Goal: Information Seeking & Learning: Check status

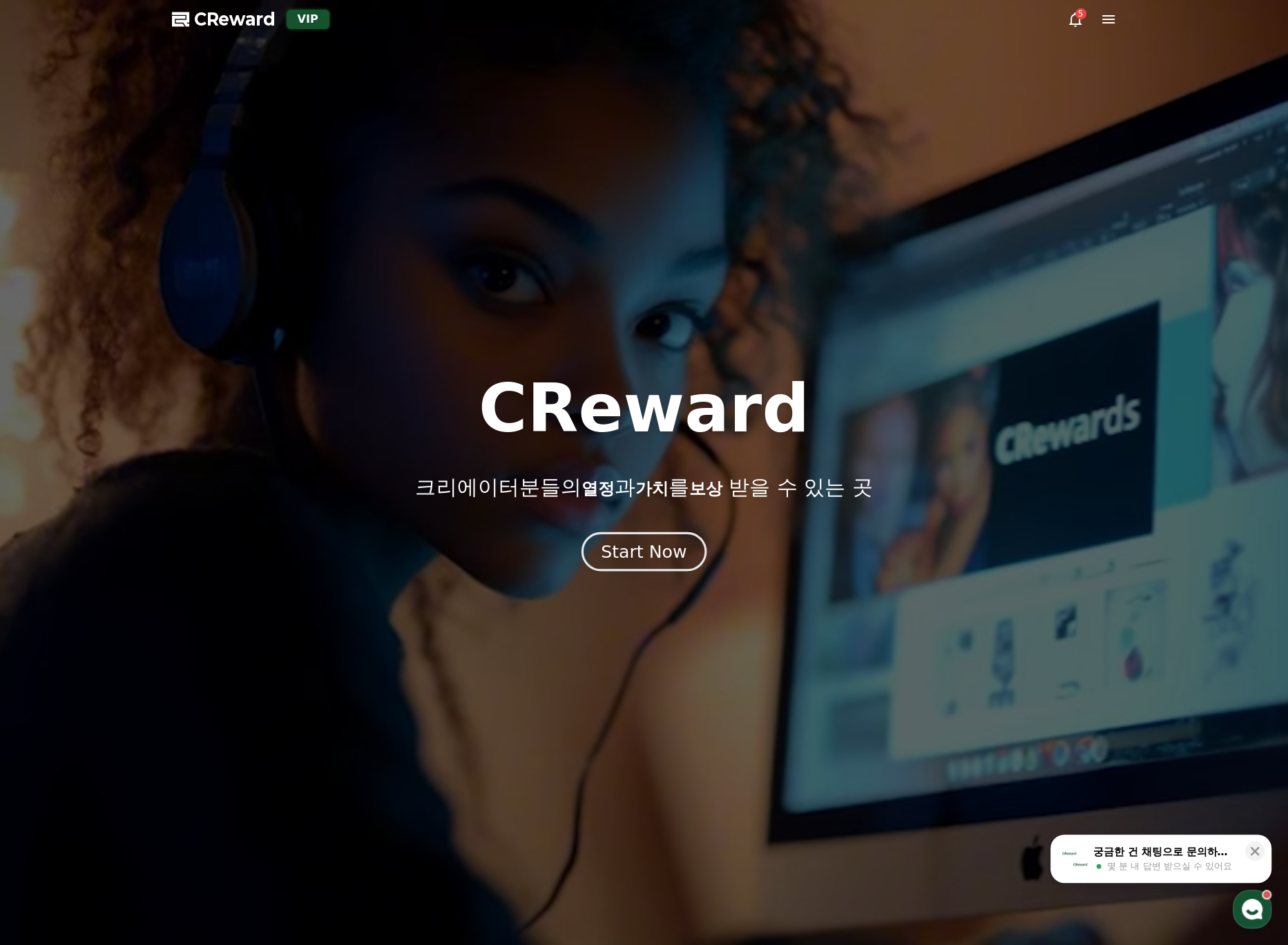
click at [670, 558] on div "Start Now" at bounding box center [644, 552] width 85 height 24
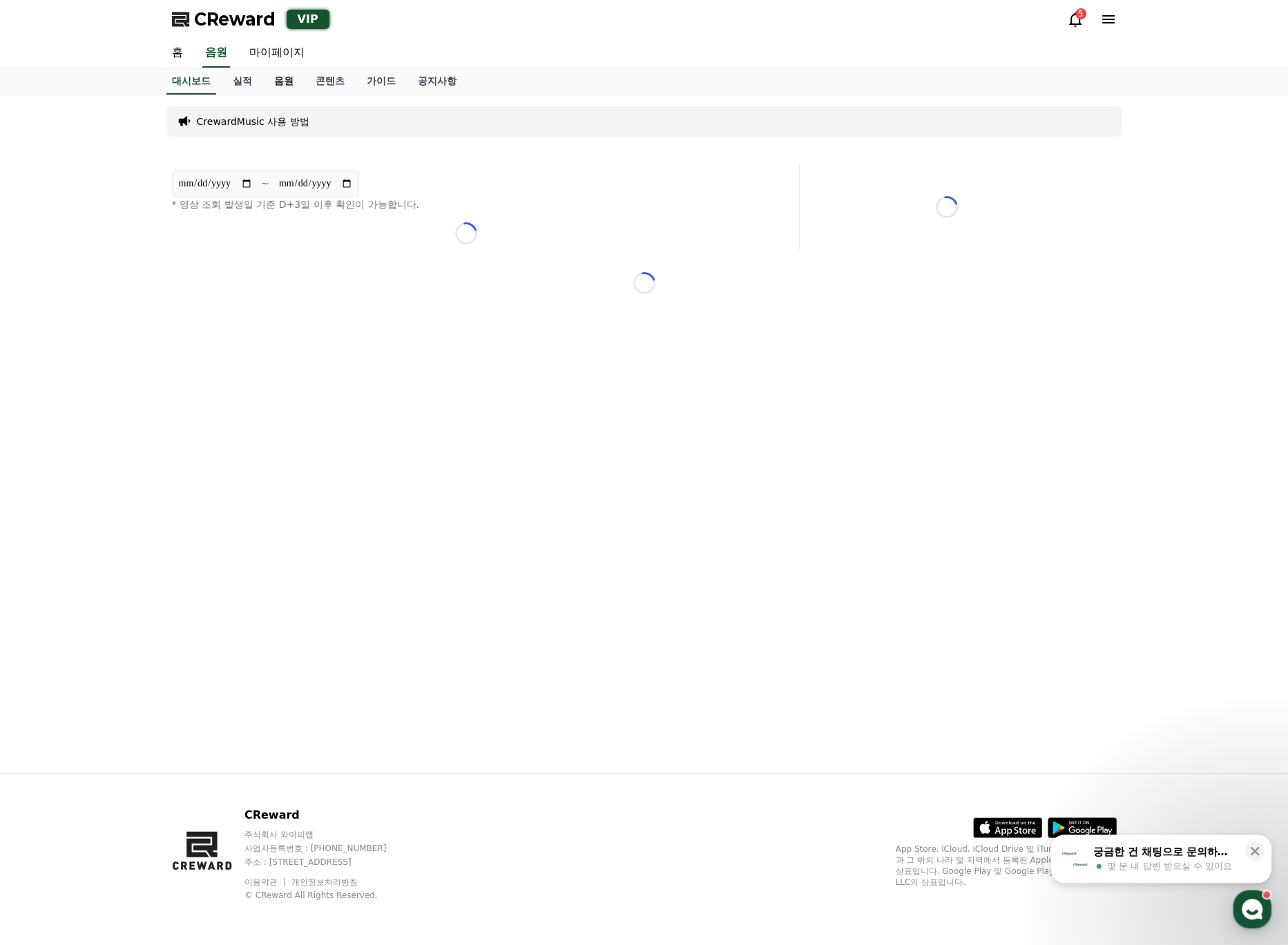
click at [285, 72] on link "음원" at bounding box center [283, 82] width 41 height 27
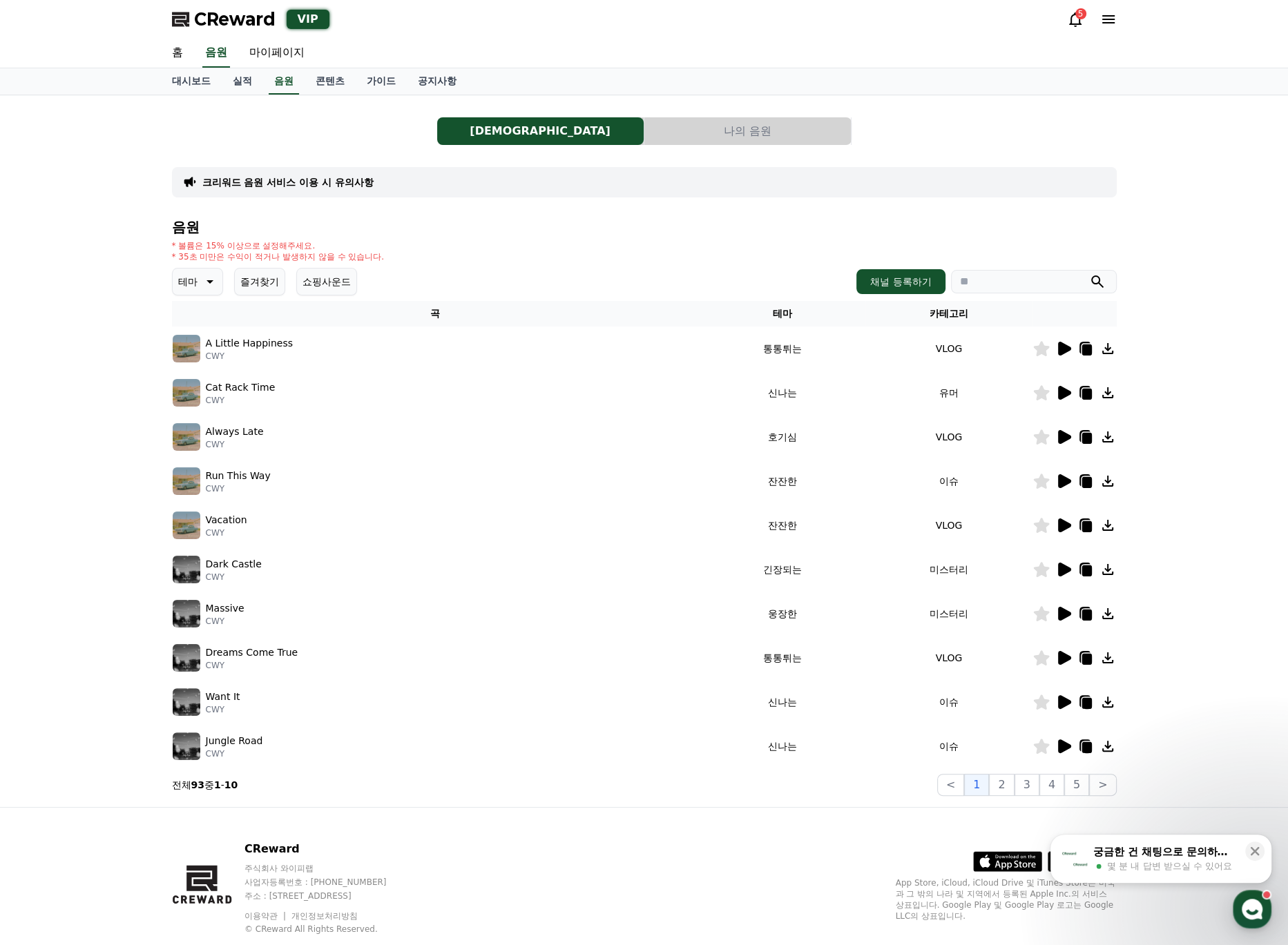
click at [713, 134] on button "나의 음원" at bounding box center [747, 131] width 206 height 27
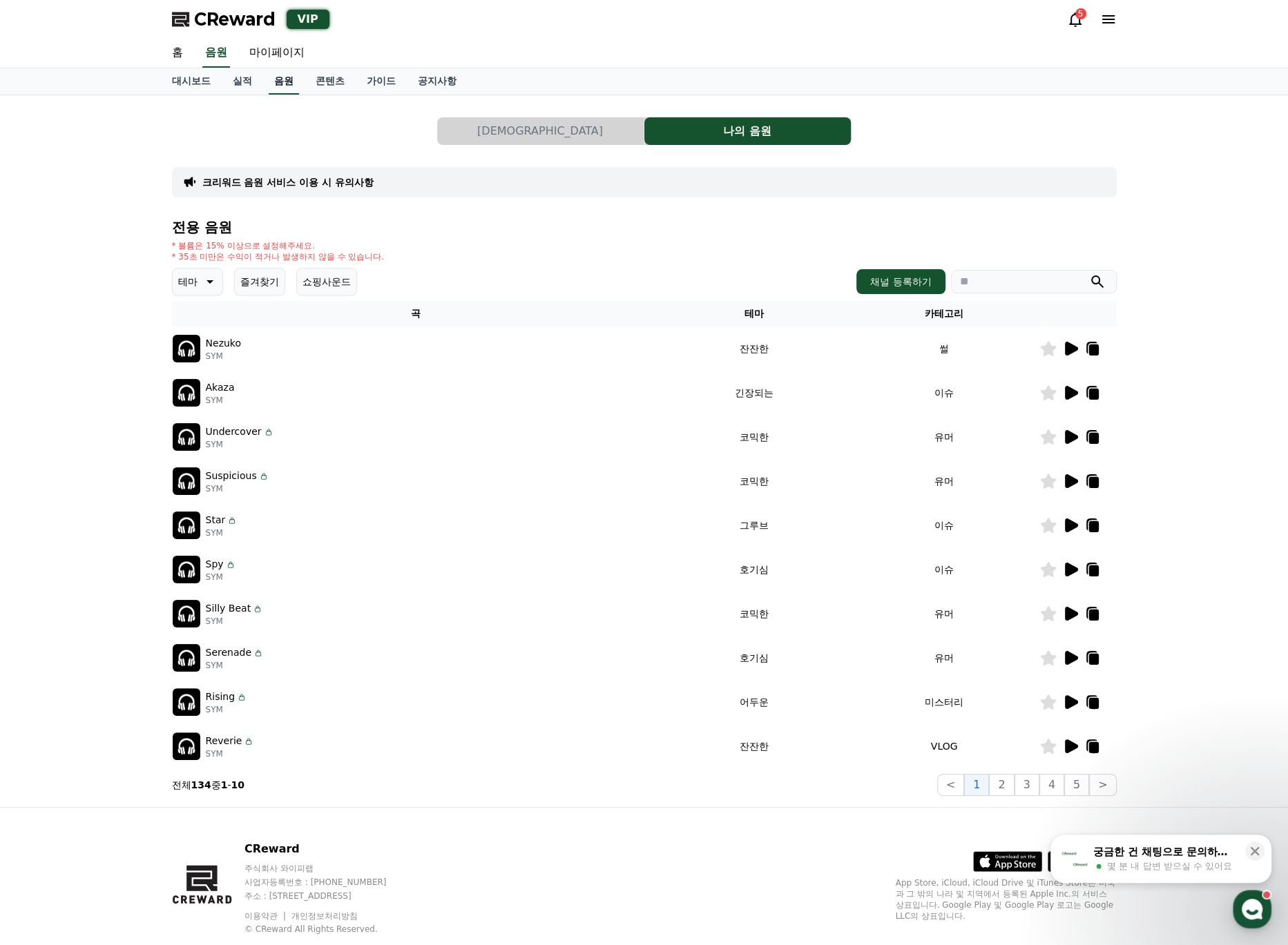
drag, startPoint x: 321, startPoint y: 87, endPoint x: 298, endPoint y: 86, distance: 23.0
click at [321, 86] on link "콘텐츠" at bounding box center [330, 82] width 51 height 27
click at [256, 80] on link "실적" at bounding box center [242, 82] width 41 height 27
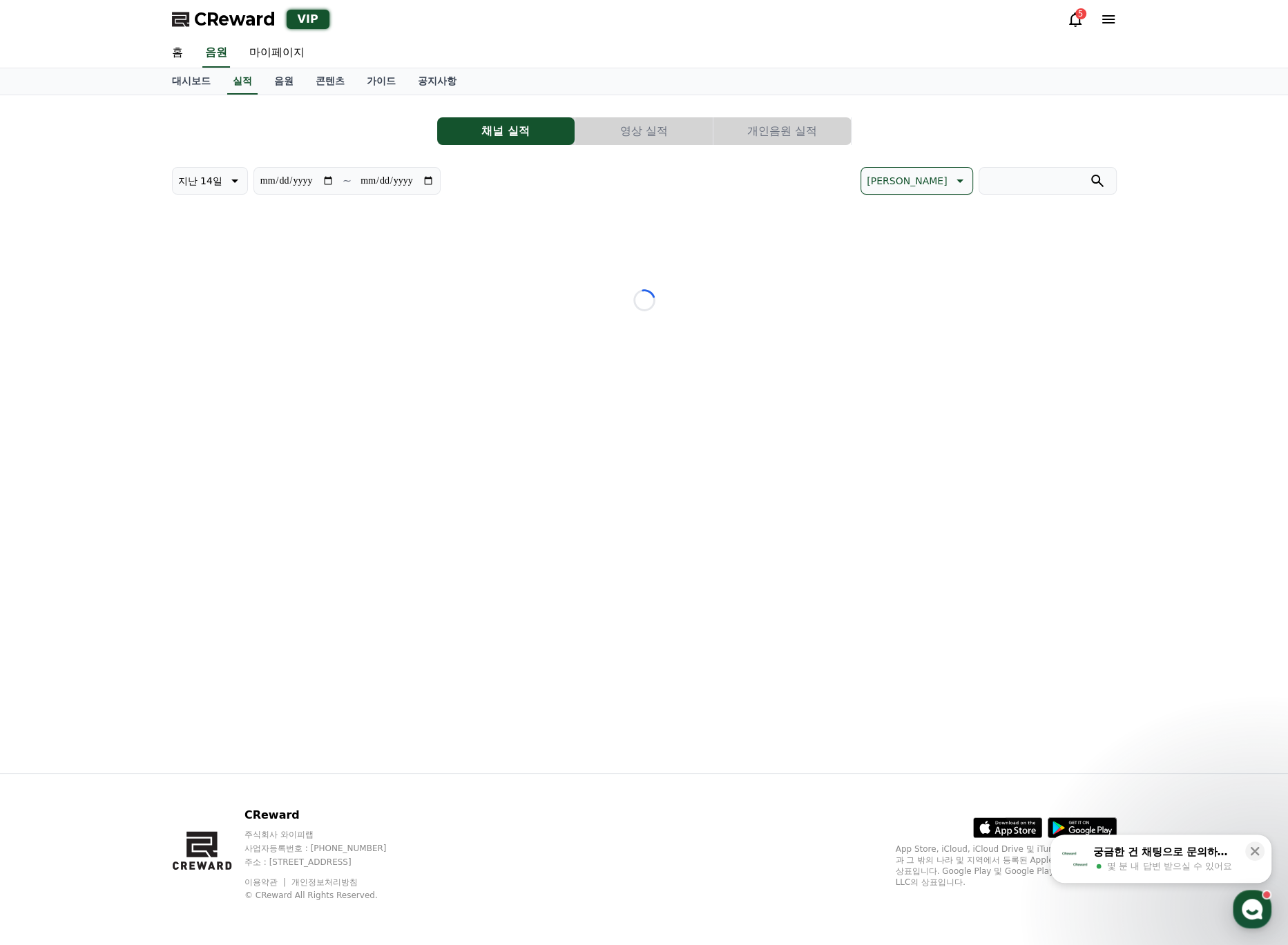
click at [737, 118] on button "개인음원 실적" at bounding box center [782, 131] width 137 height 27
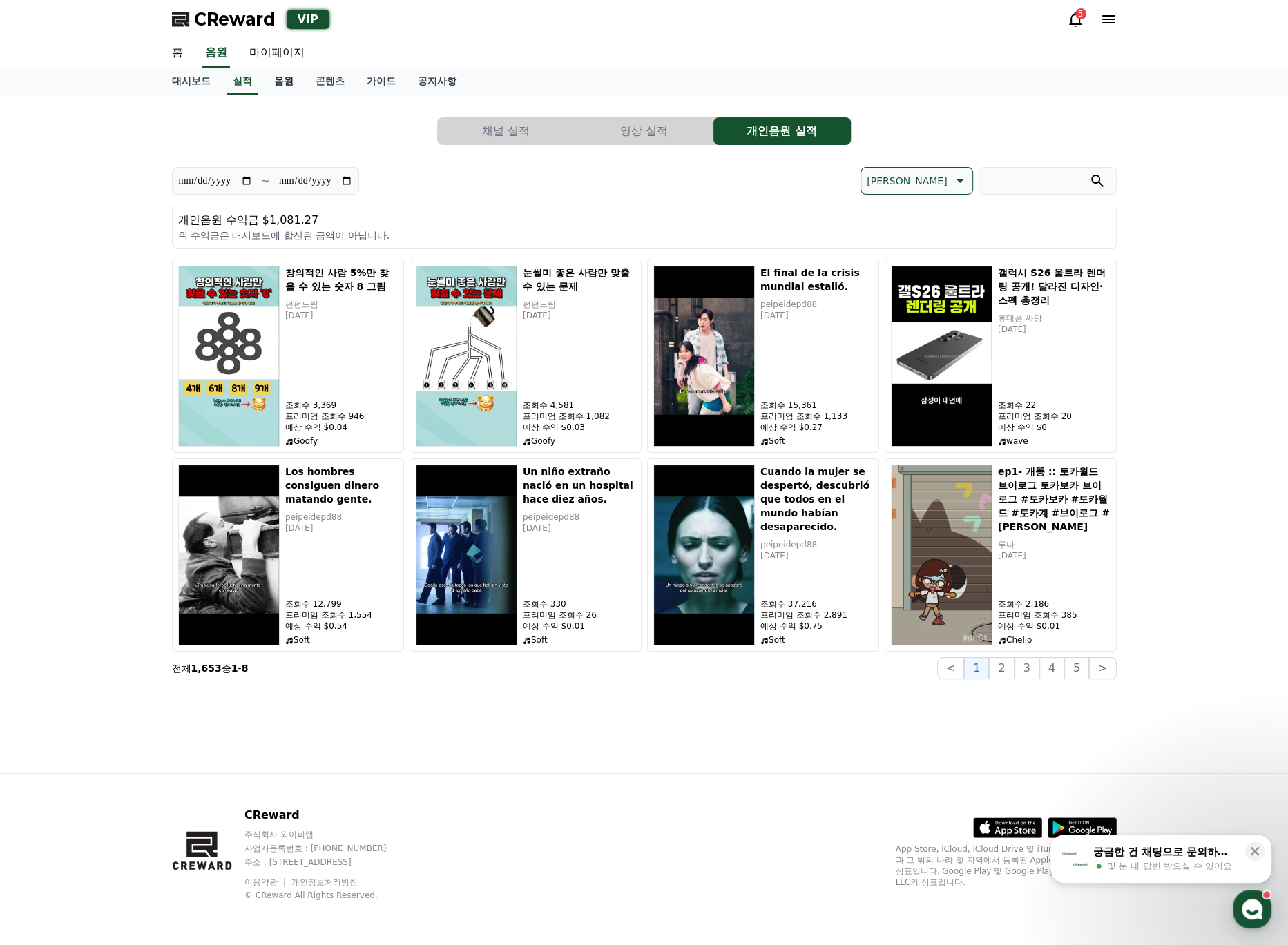
click at [285, 79] on link "음원" at bounding box center [283, 82] width 41 height 27
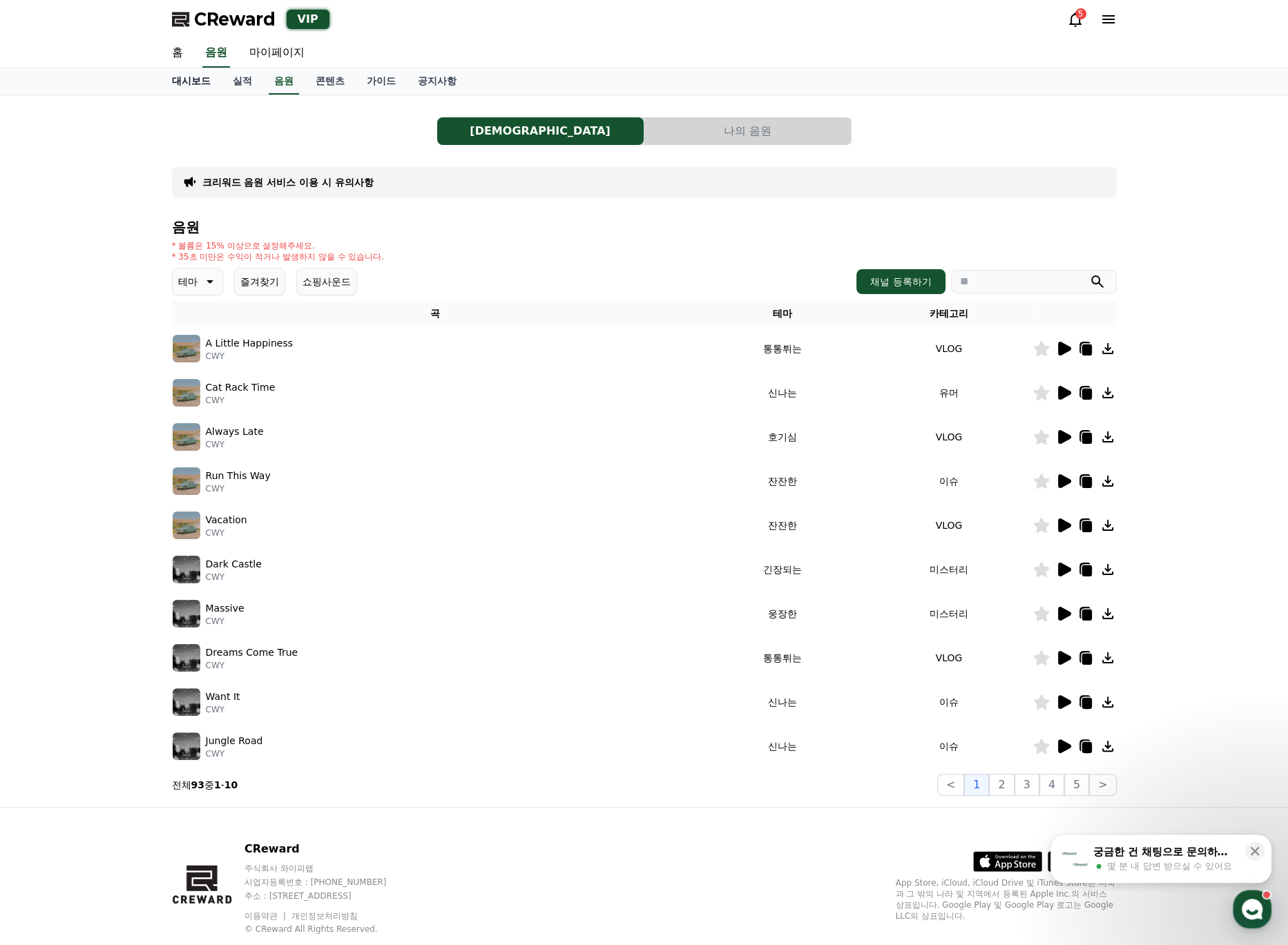
click at [169, 76] on link "대시보드" at bounding box center [191, 82] width 61 height 27
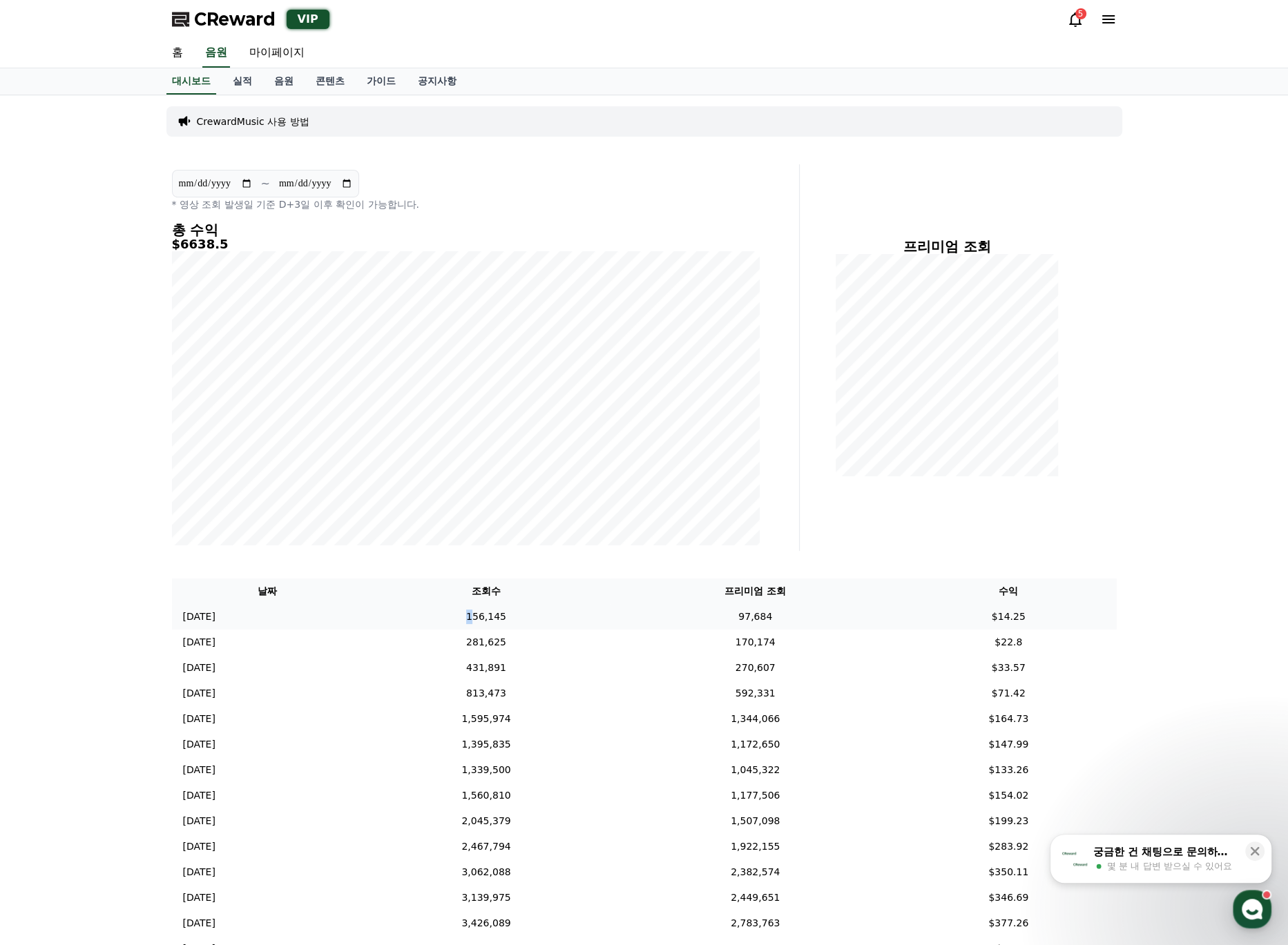
click at [509, 613] on td "156,145" at bounding box center [486, 617] width 248 height 26
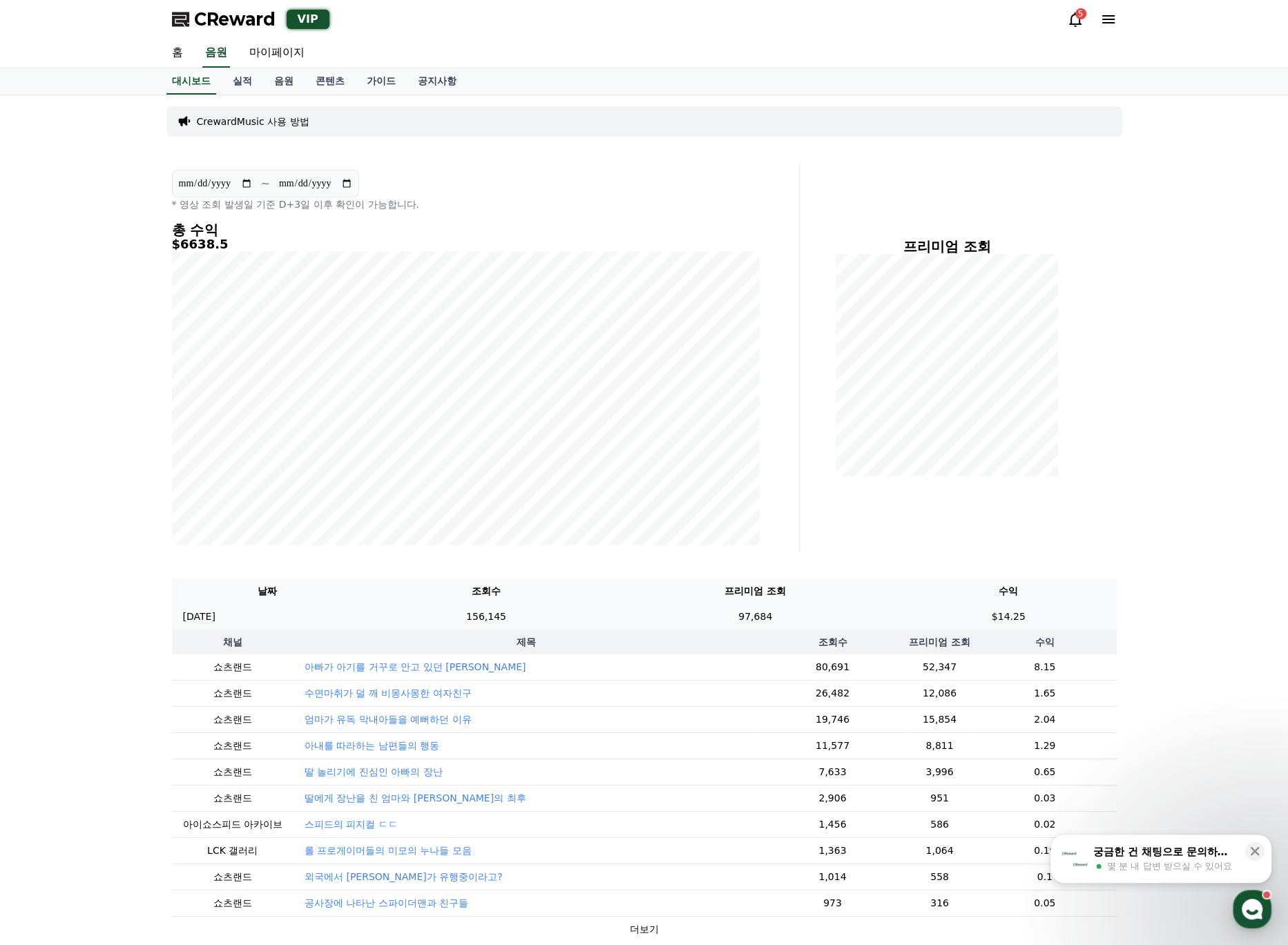
click at [362, 623] on td "[DATE] 10/10" at bounding box center [267, 617] width 190 height 26
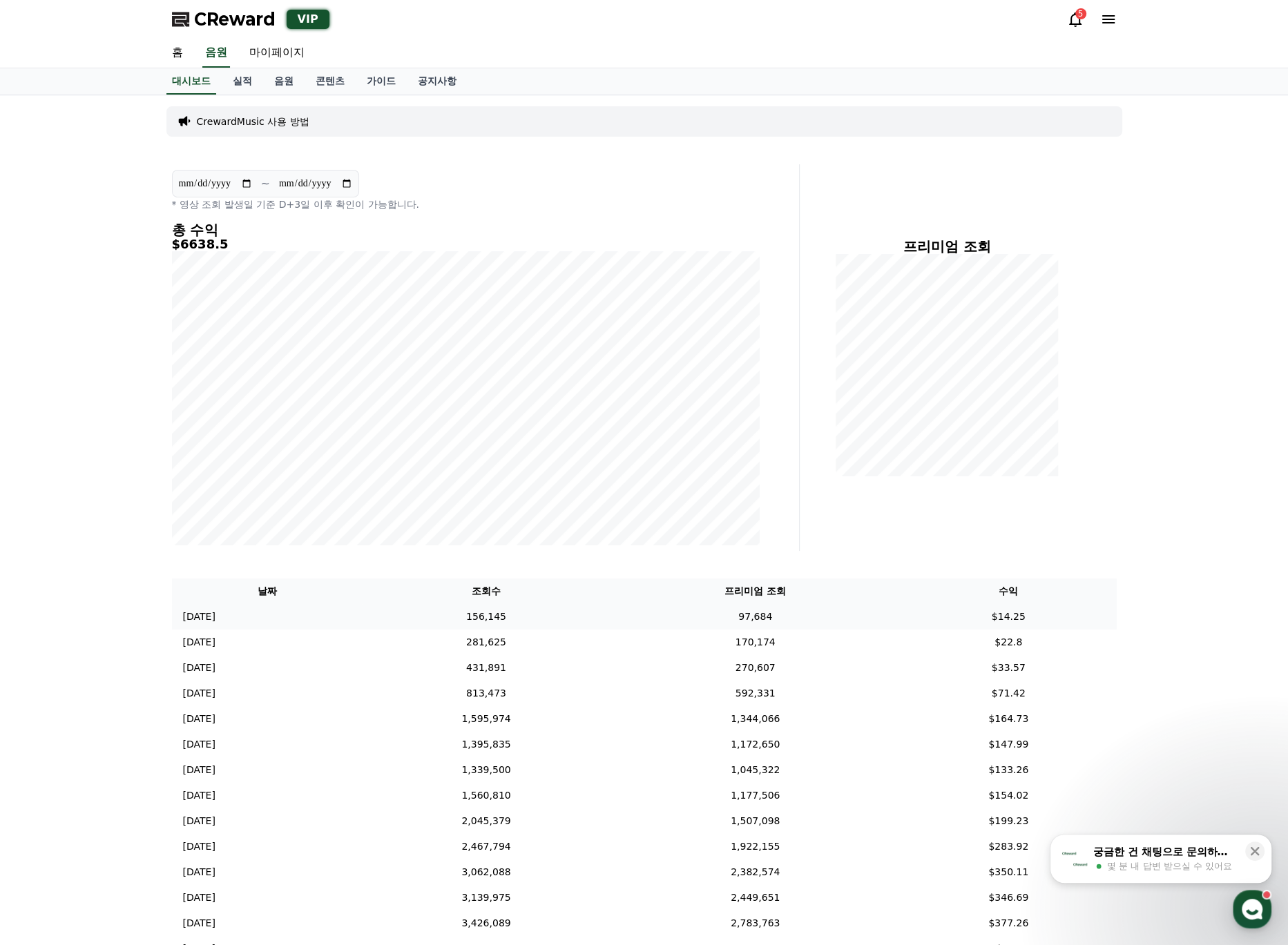
click at [306, 623] on td "[DATE] 10/10" at bounding box center [267, 617] width 190 height 26
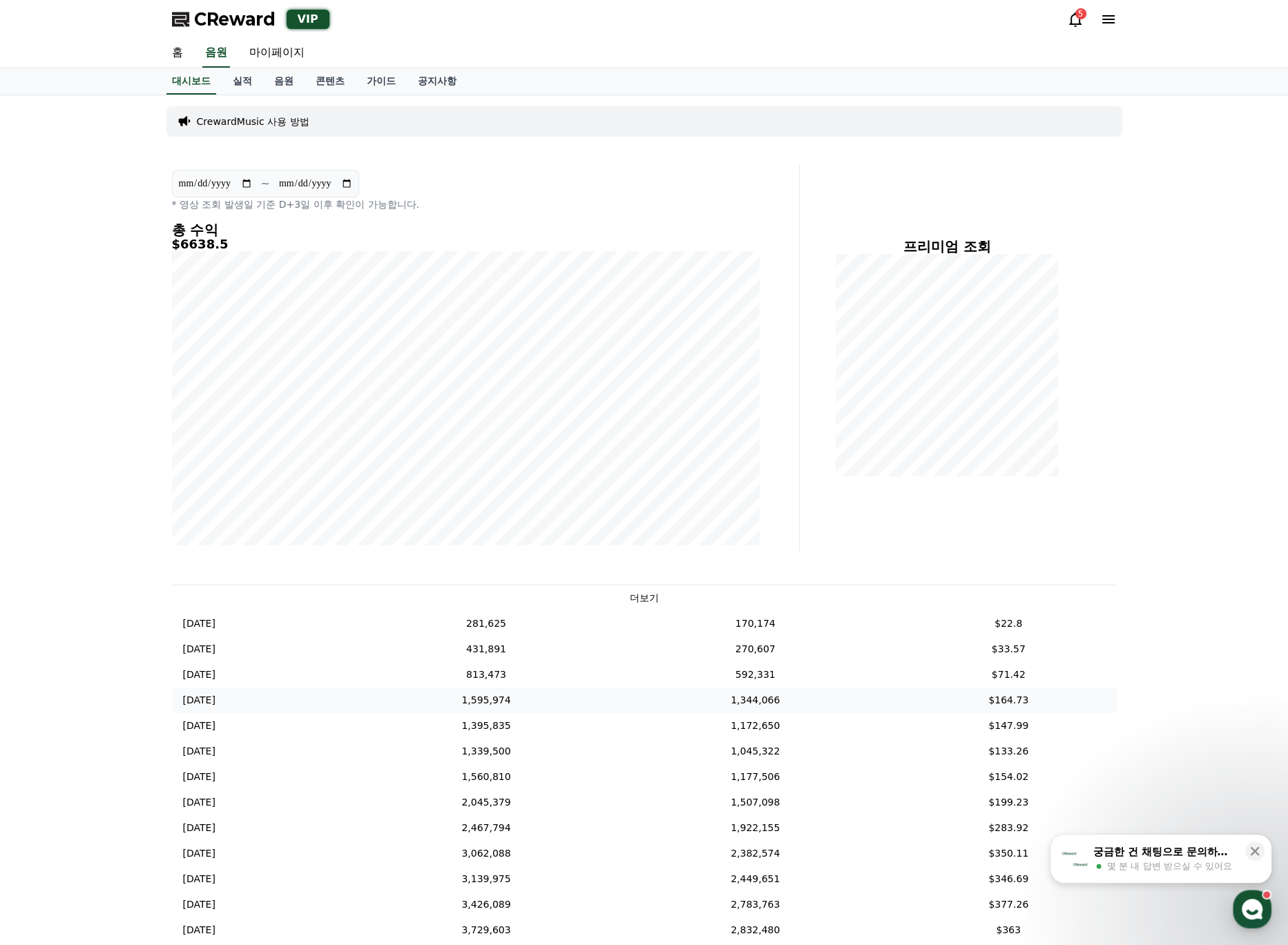
click at [559, 713] on td "1,595,974" at bounding box center [486, 700] width 248 height 26
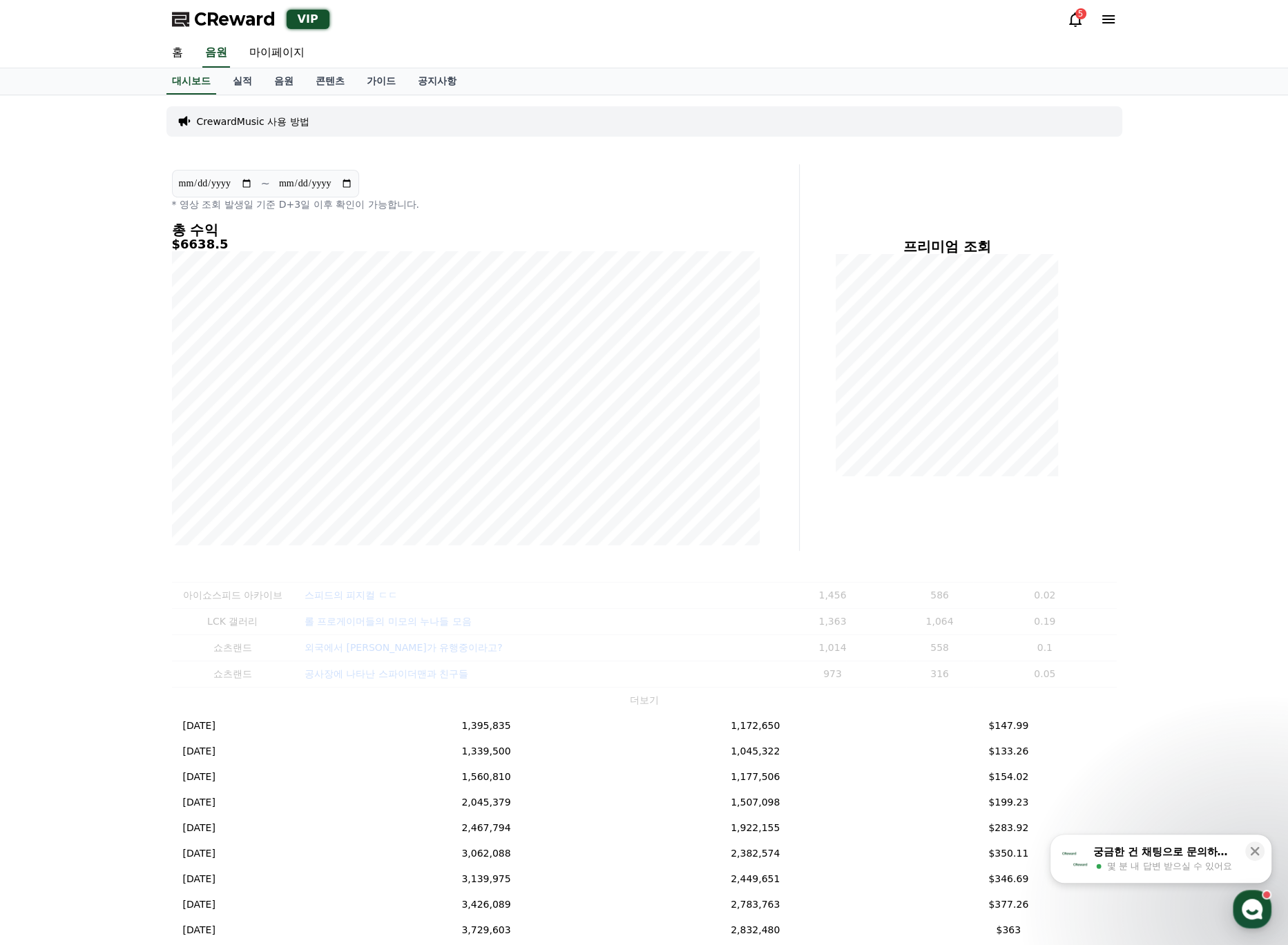
scroll to position [9, 0]
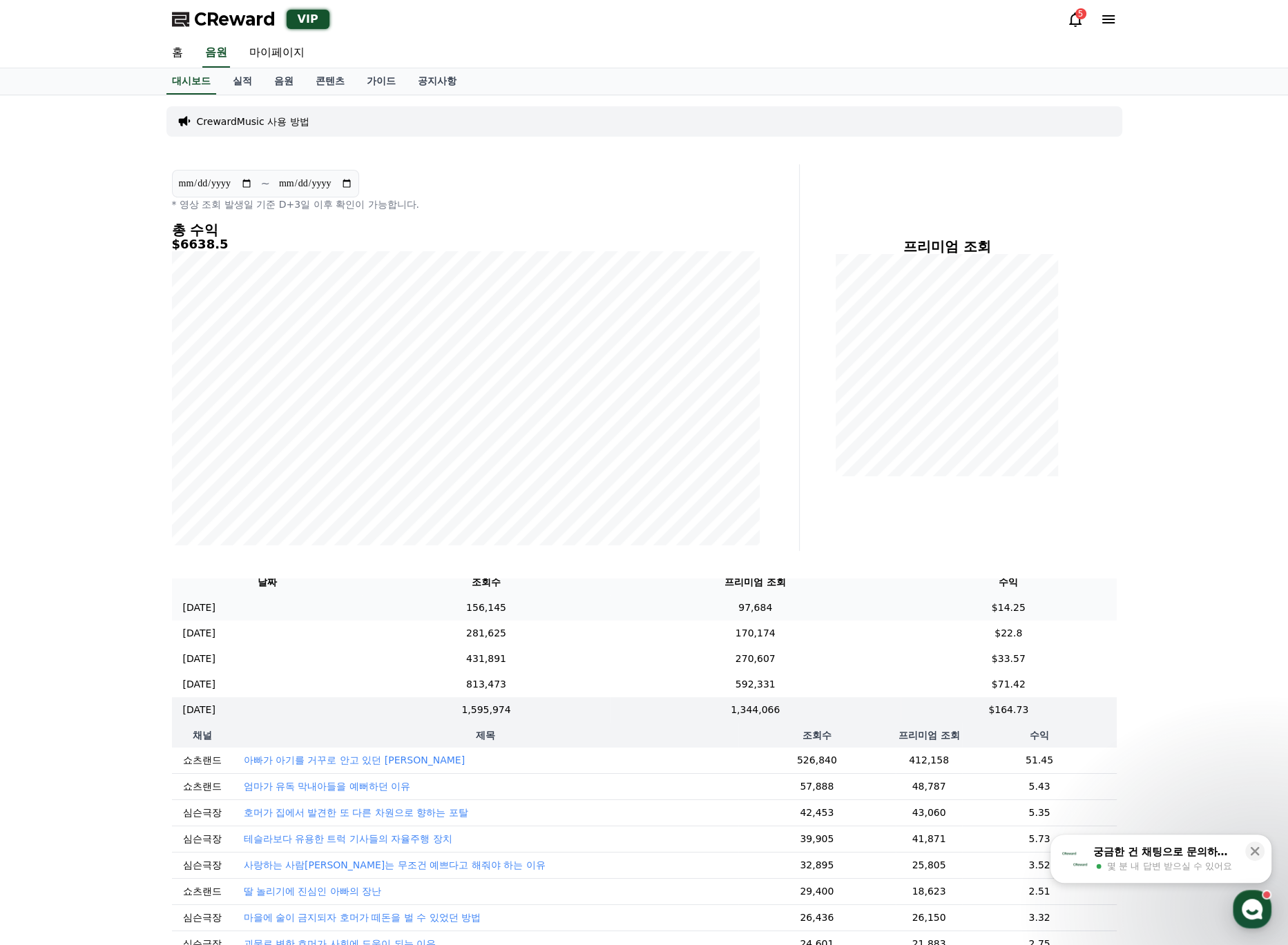
click at [550, 606] on td "156,145" at bounding box center [486, 608] width 248 height 26
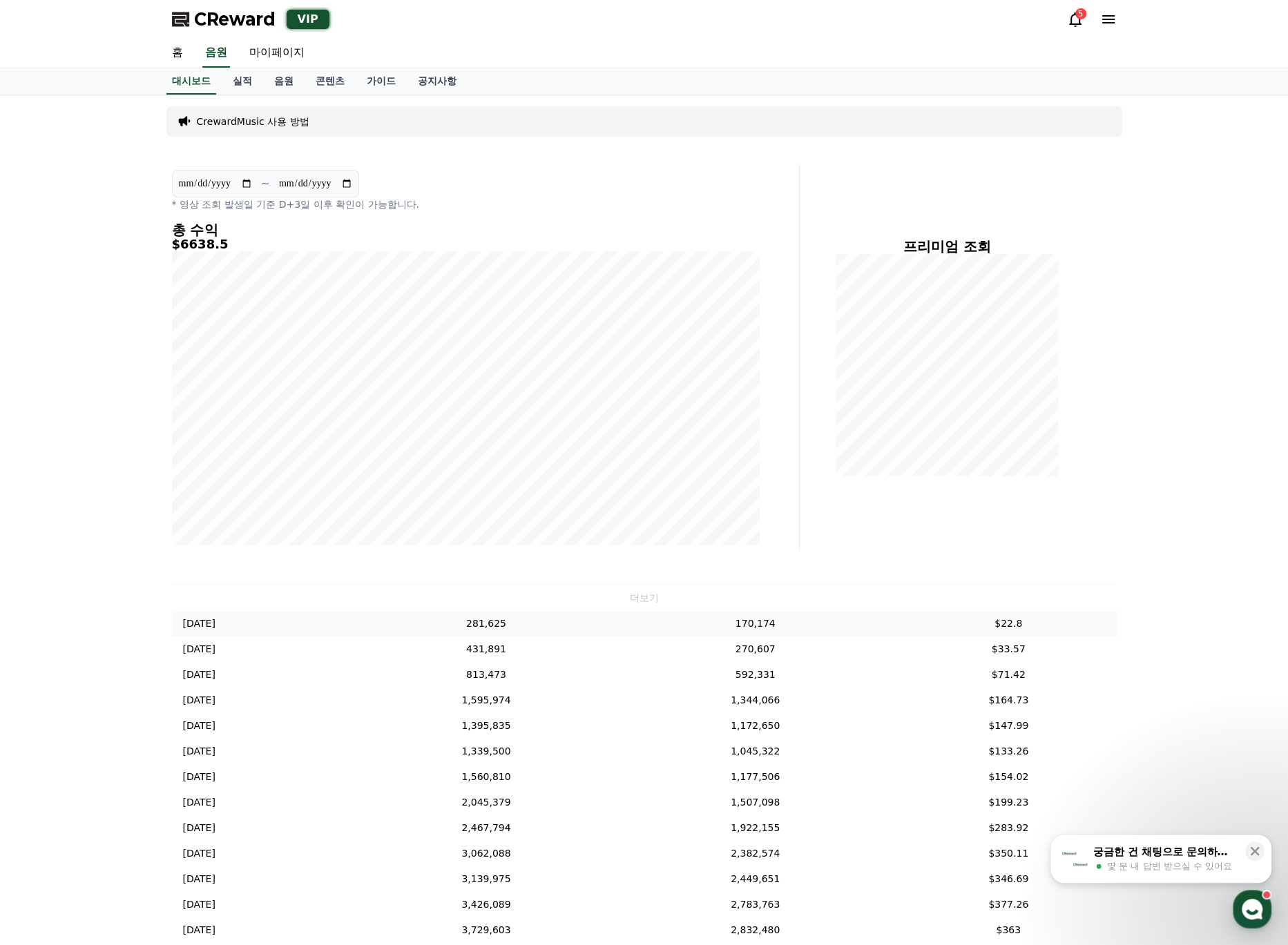
click at [521, 627] on td "281,625" at bounding box center [486, 624] width 248 height 26
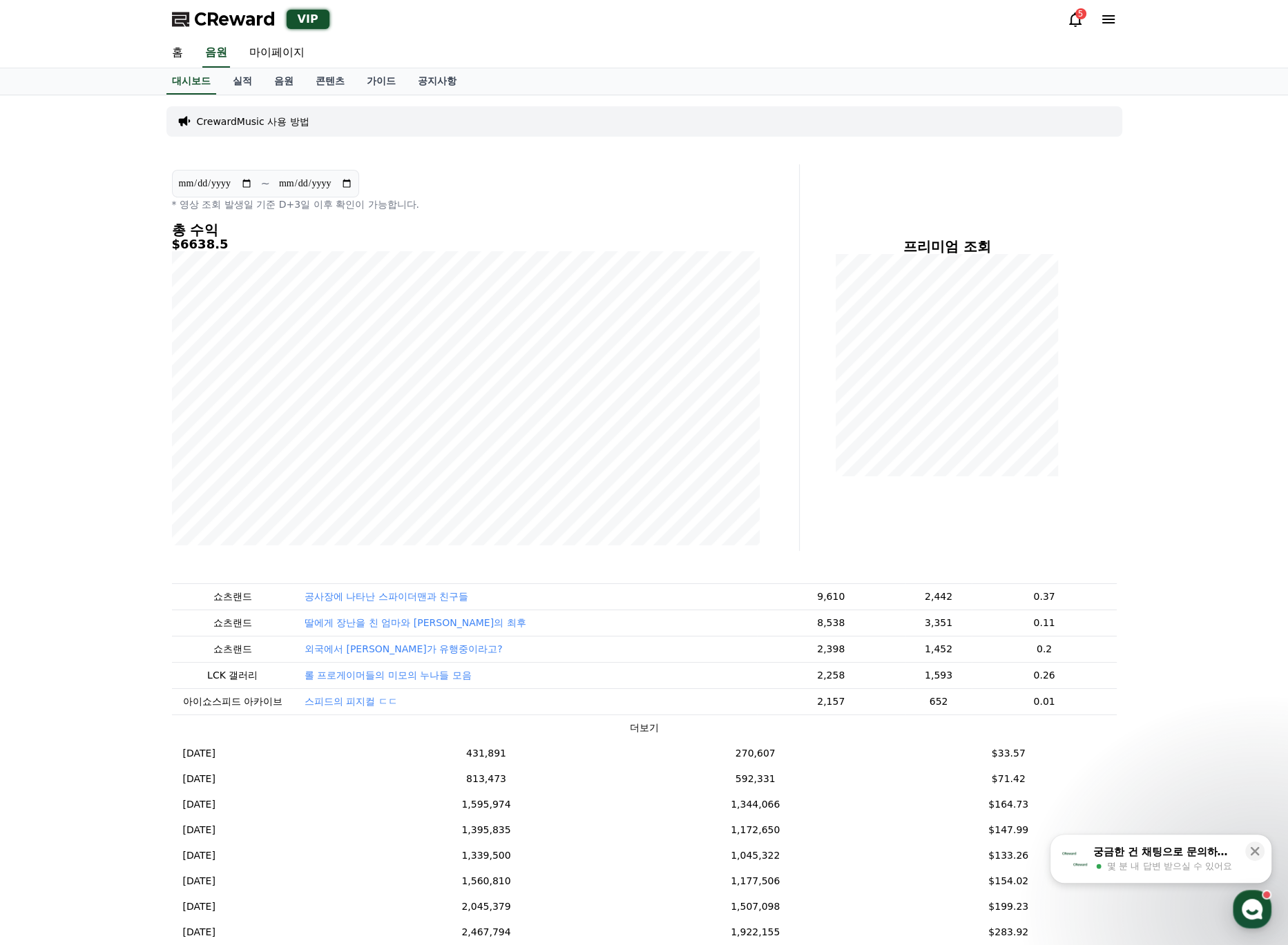
scroll to position [229, 0]
click at [636, 722] on button "더보기" at bounding box center [644, 727] width 29 height 15
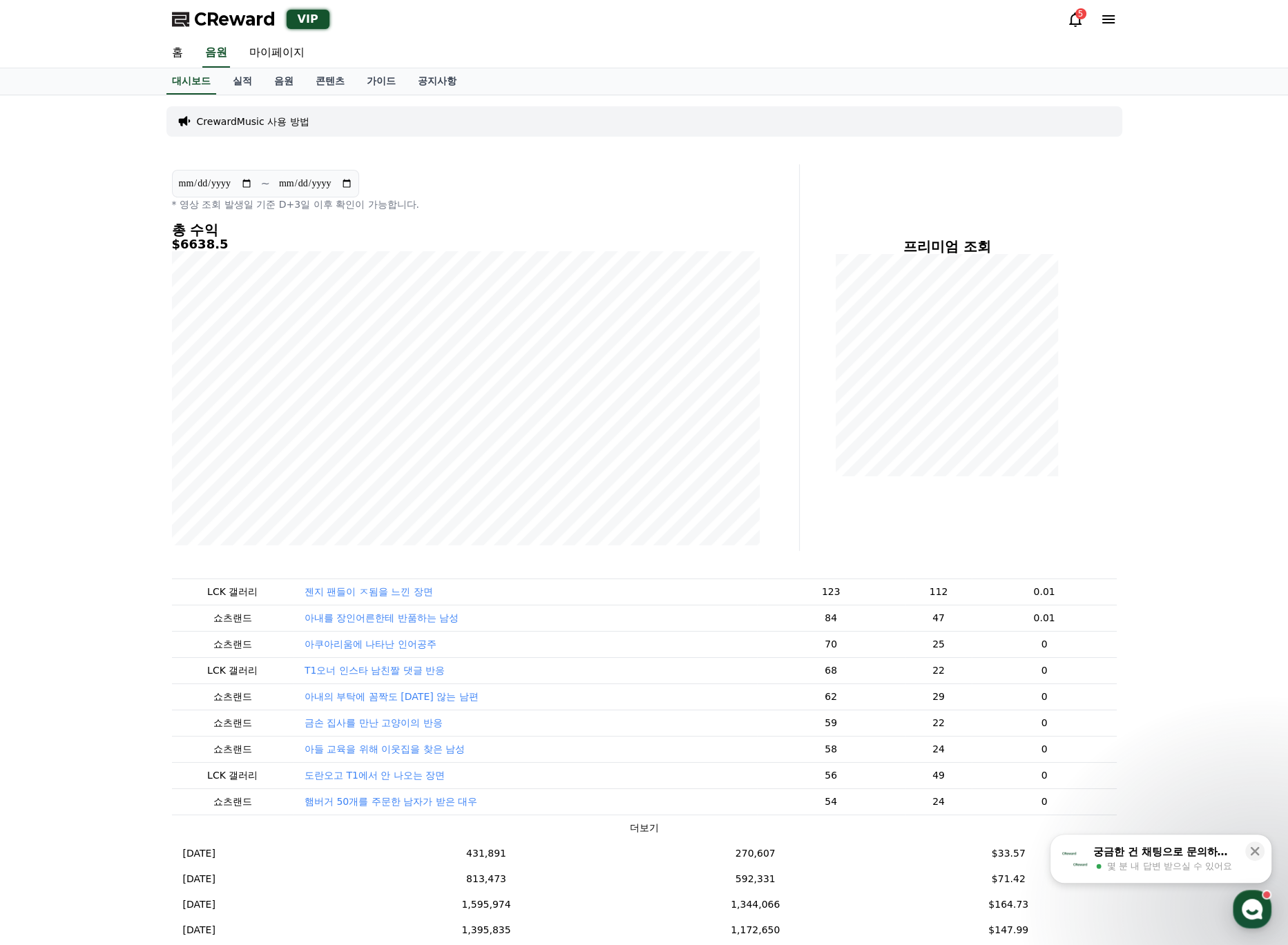
scroll to position [169, 0]
click at [630, 821] on button "더보기" at bounding box center [644, 828] width 29 height 15
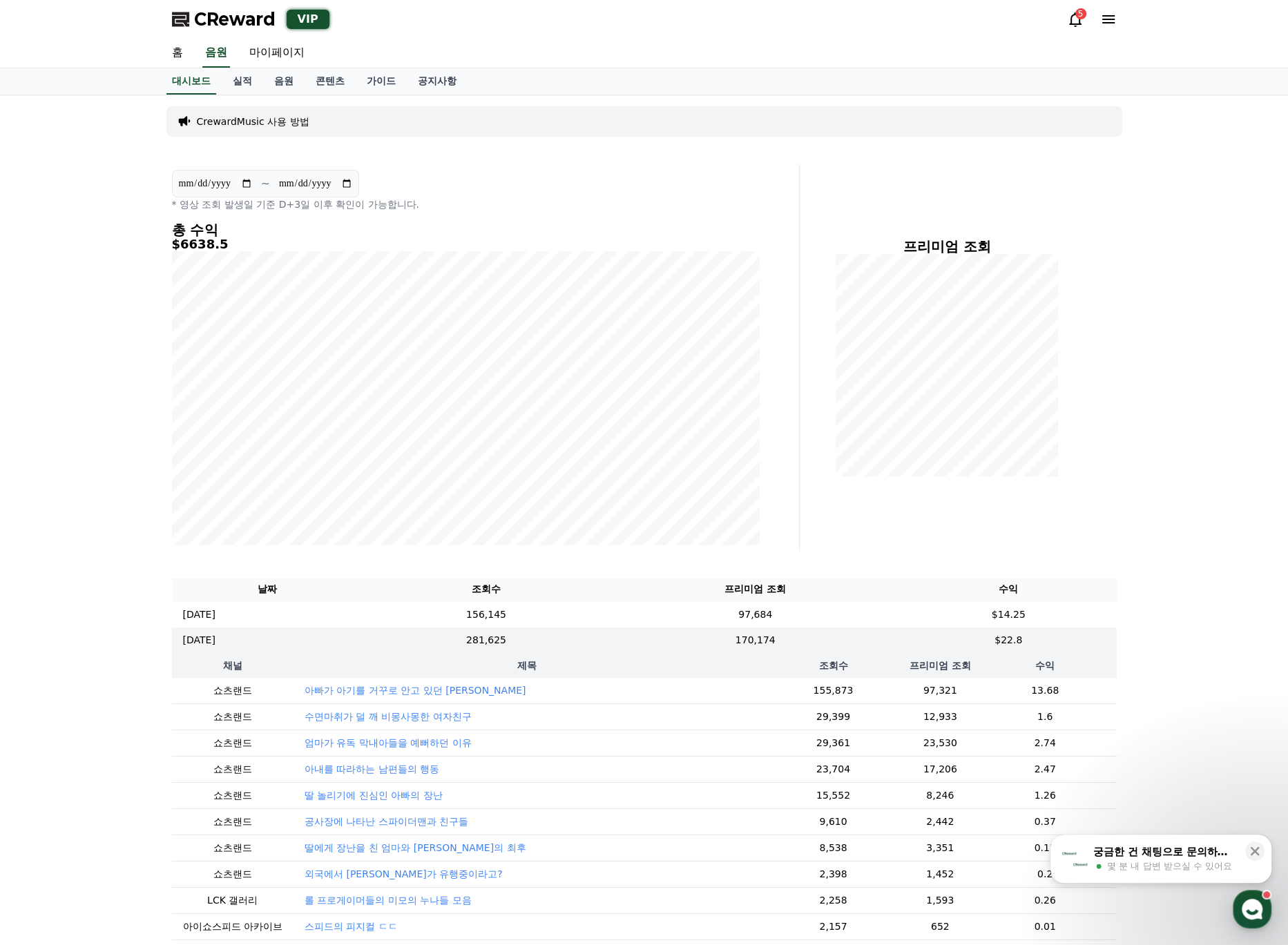
scroll to position [0, 0]
click at [245, 87] on link "실적" at bounding box center [242, 82] width 41 height 27
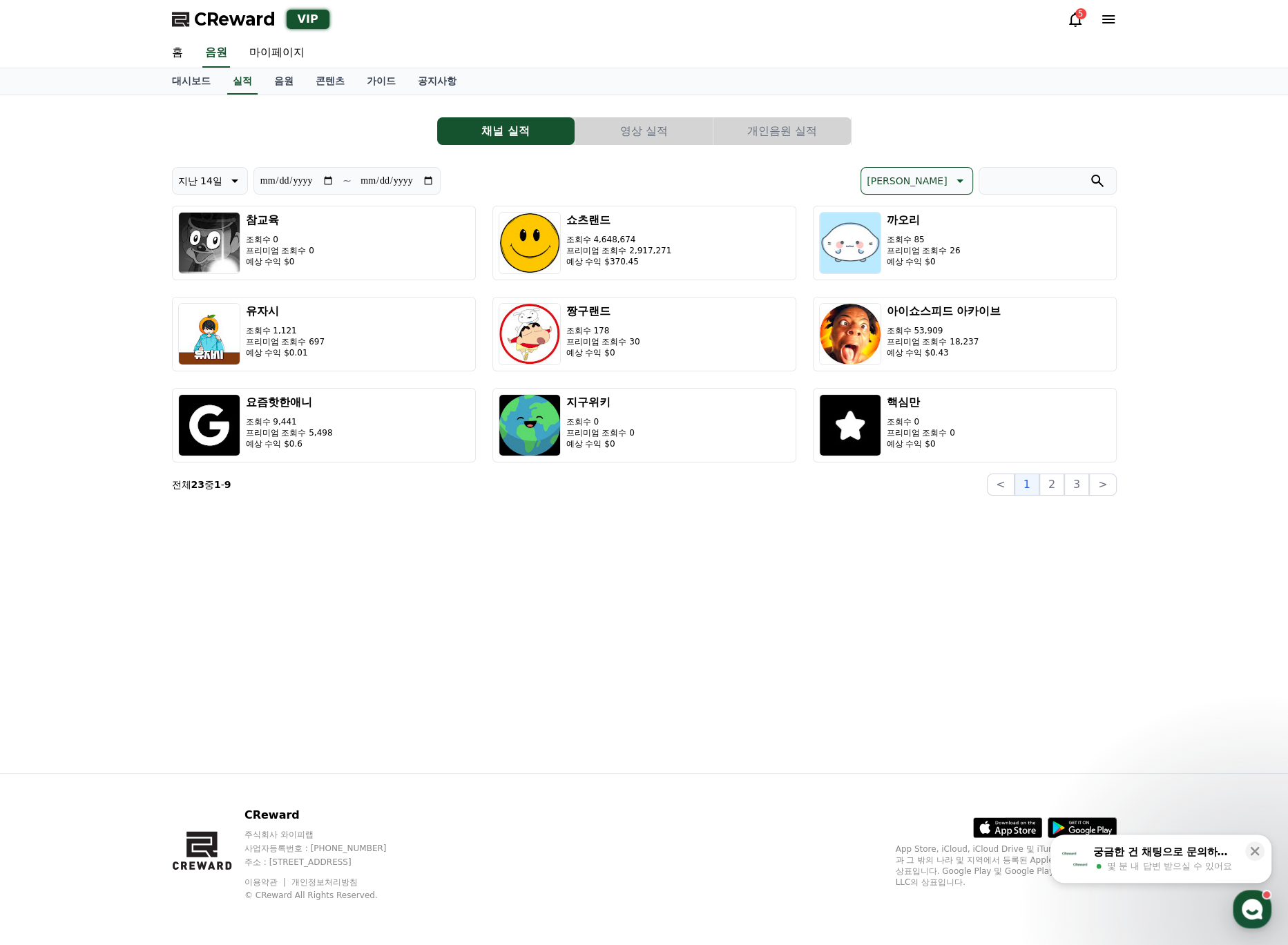
click at [663, 127] on button "영상 실적" at bounding box center [644, 131] width 137 height 27
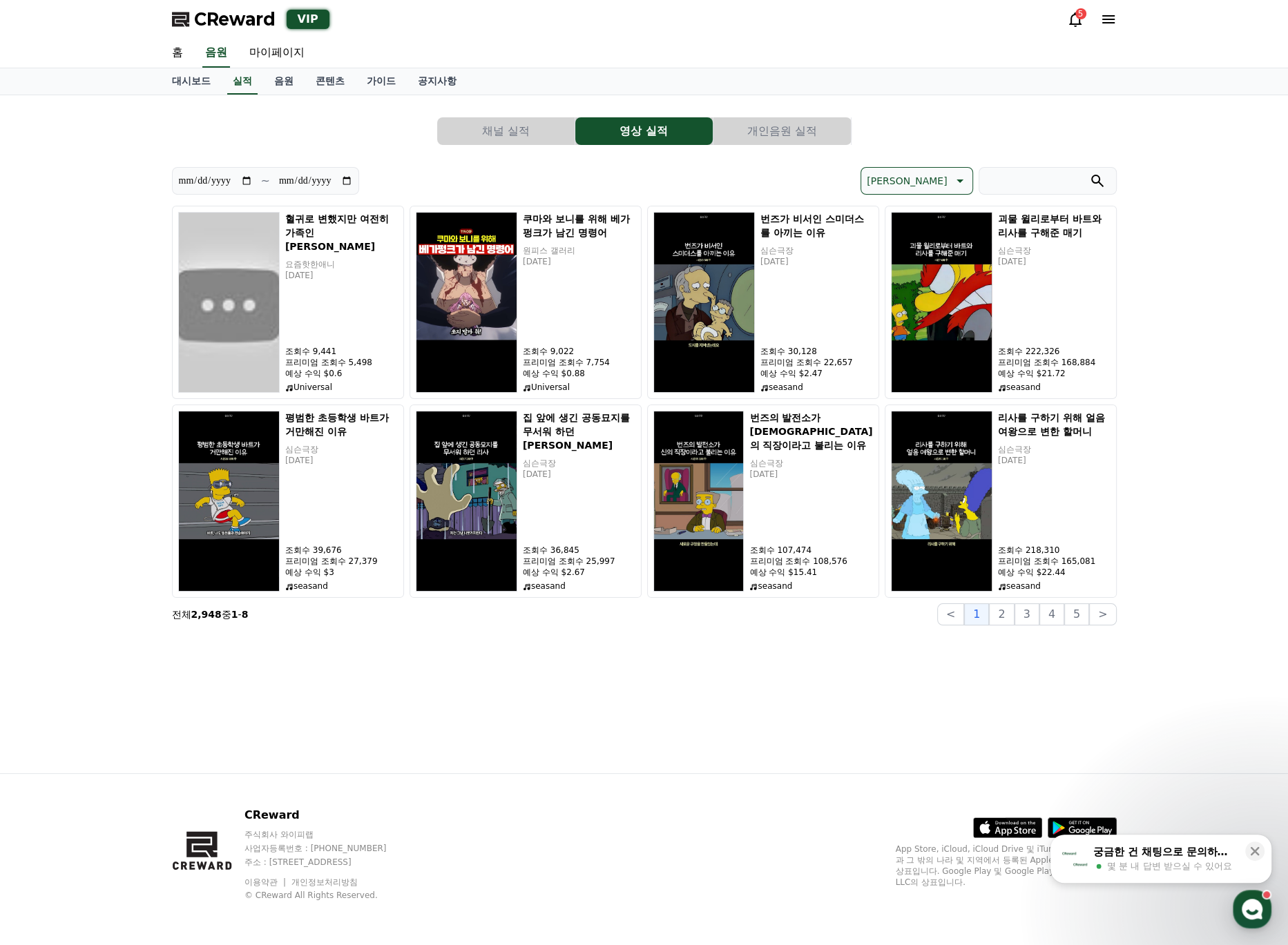
click at [746, 128] on button "개인음원 실적" at bounding box center [782, 131] width 137 height 27
